Goal: Task Accomplishment & Management: Manage account settings

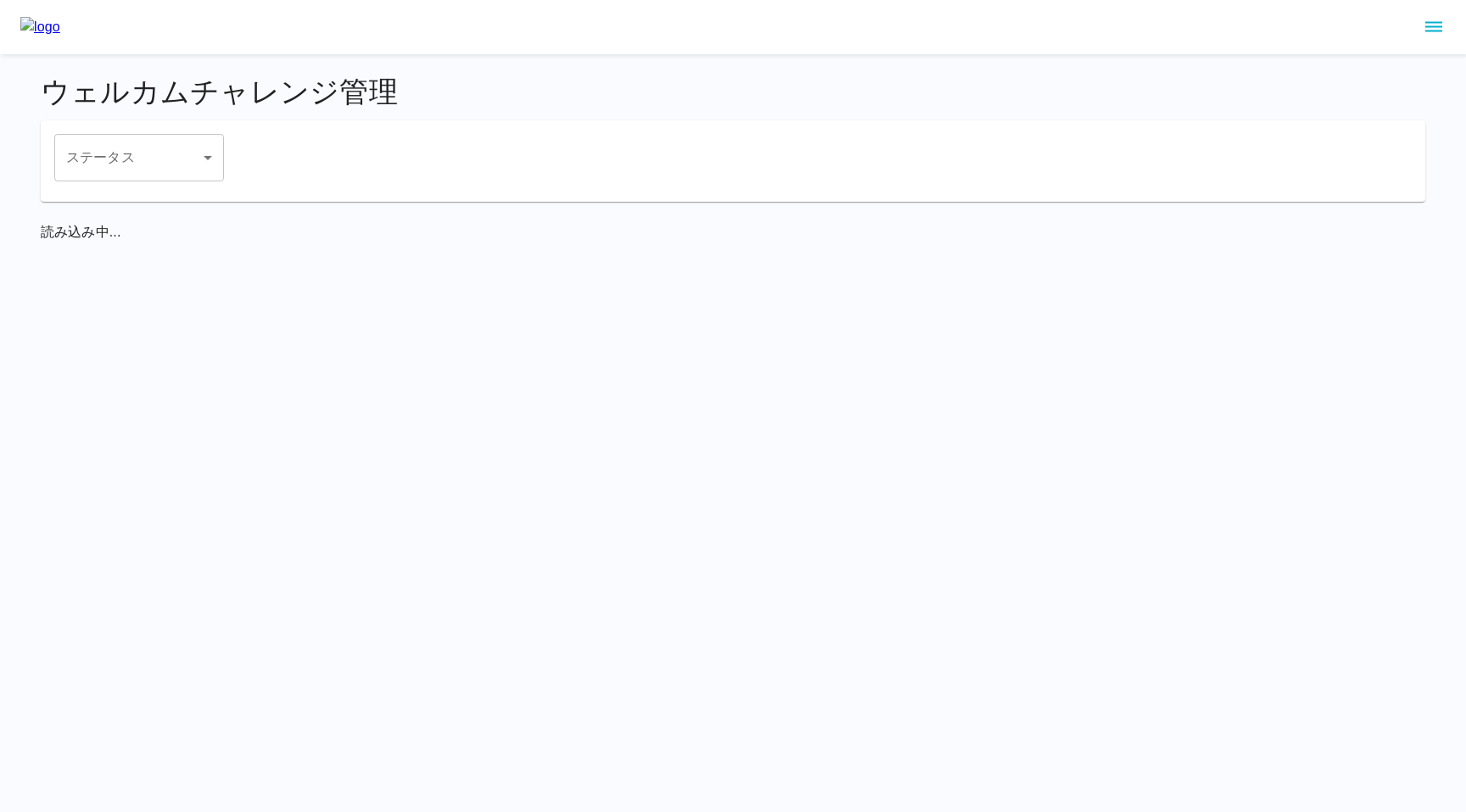
click at [126, 263] on html "ウェルカムチャレンジ管理 ステータス ​ ステータス 読み込み中..." at bounding box center [733, 131] width 1466 height 263
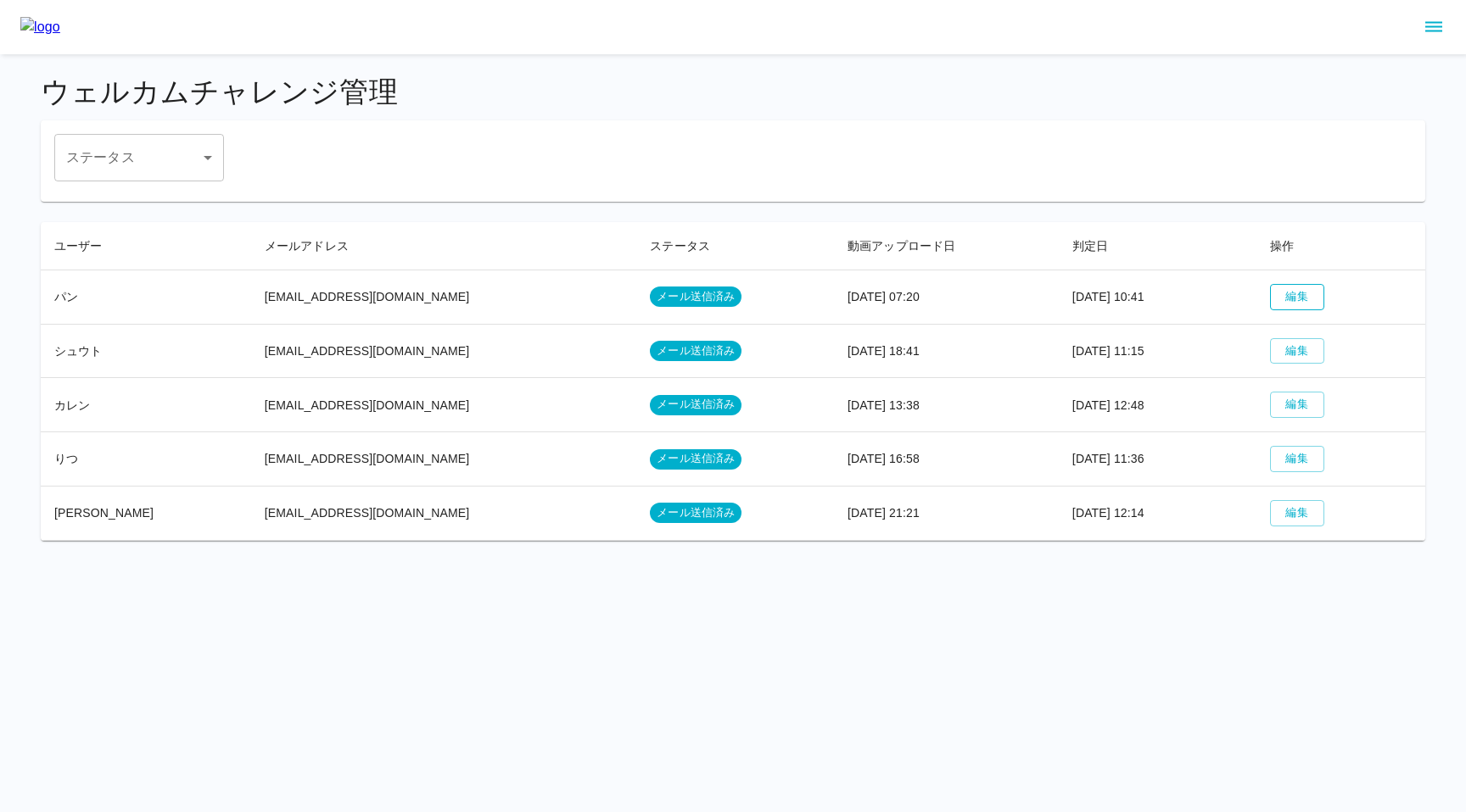
click at [1288, 299] on button "編集" at bounding box center [1297, 297] width 55 height 26
click at [517, 87] on h4 "ウェルカムチャレンジ管理" at bounding box center [733, 92] width 1384 height 36
